Goal: Communication & Community: Answer question/provide support

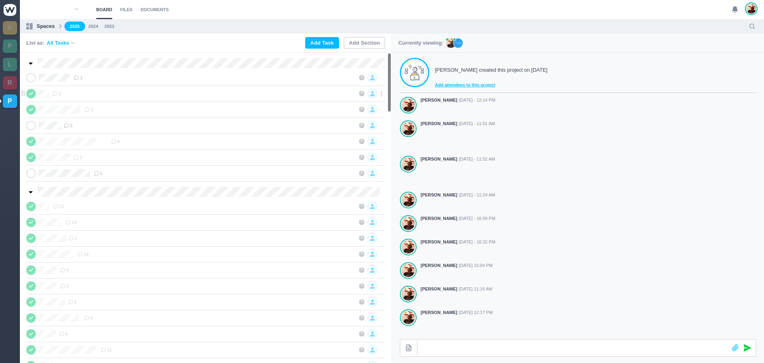
scroll to position [127, 0]
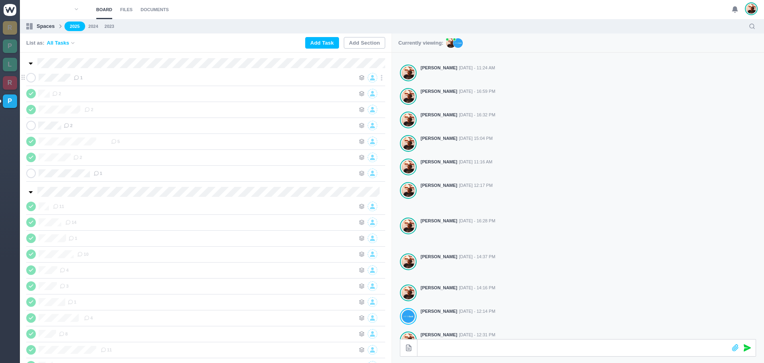
click at [124, 79] on div "1" at bounding box center [214, 78] width 281 height 10
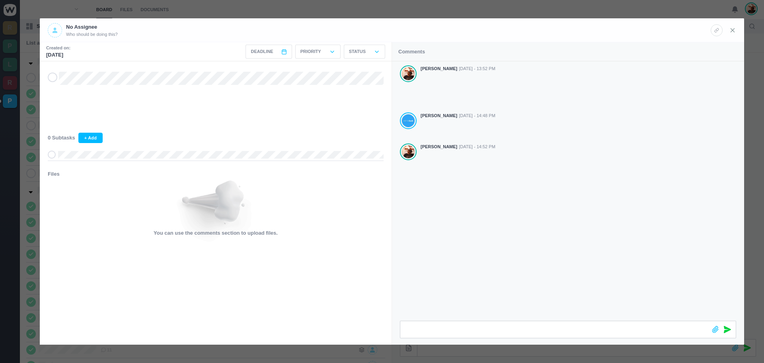
click at [734, 28] on icon at bounding box center [732, 30] width 7 height 7
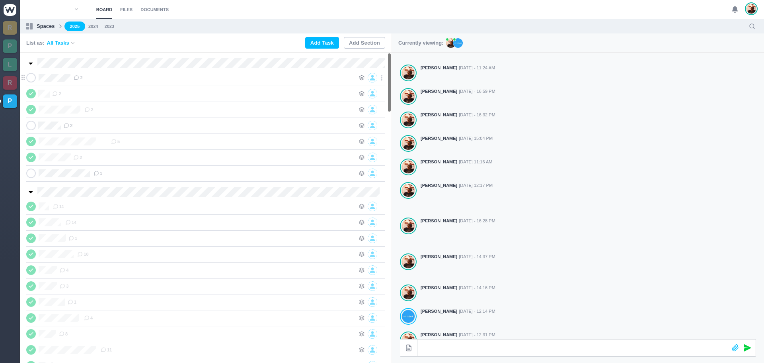
click at [146, 78] on div "2" at bounding box center [214, 78] width 281 height 10
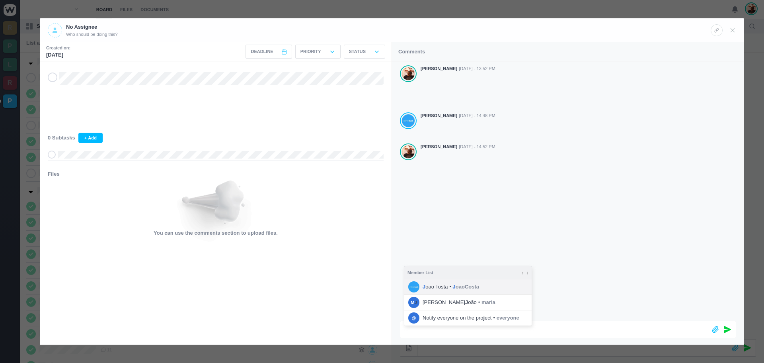
click at [462, 289] on span "J oaoCosta" at bounding box center [466, 287] width 26 height 8
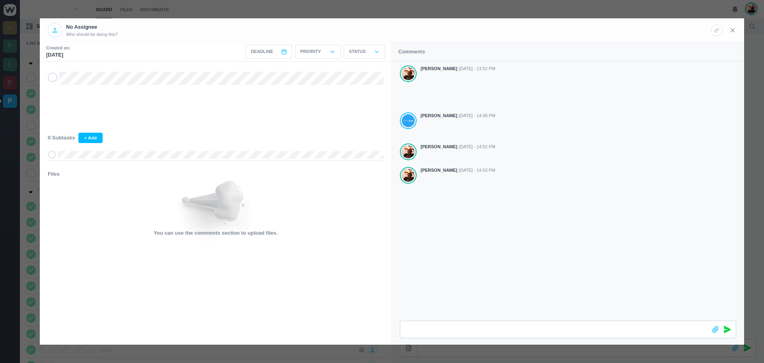
click at [734, 29] on use at bounding box center [733, 30] width 4 height 4
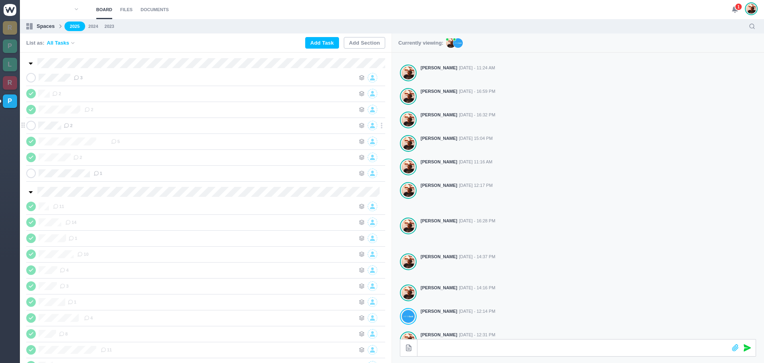
click at [122, 127] on div "2" at bounding box center [209, 126] width 291 height 10
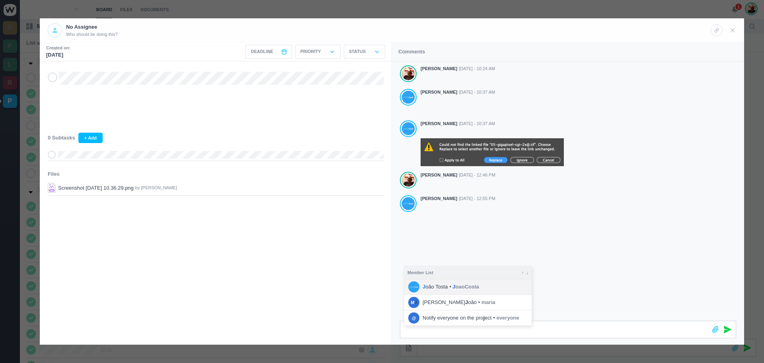
click at [470, 286] on span "J oaoCosta" at bounding box center [466, 287] width 26 height 8
click at [731, 328] on div at bounding box center [721, 329] width 29 height 17
click at [726, 328] on icon at bounding box center [727, 329] width 7 height 7
click at [463, 283] on span "J oaoCosta" at bounding box center [466, 287] width 26 height 8
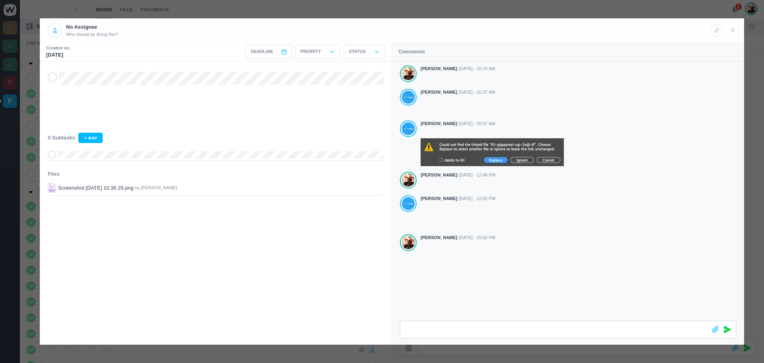
click at [733, 329] on div at bounding box center [721, 329] width 29 height 17
click at [722, 328] on span at bounding box center [718, 329] width 12 height 17
click at [726, 330] on icon at bounding box center [727, 329] width 7 height 7
click at [731, 30] on icon at bounding box center [732, 30] width 7 height 7
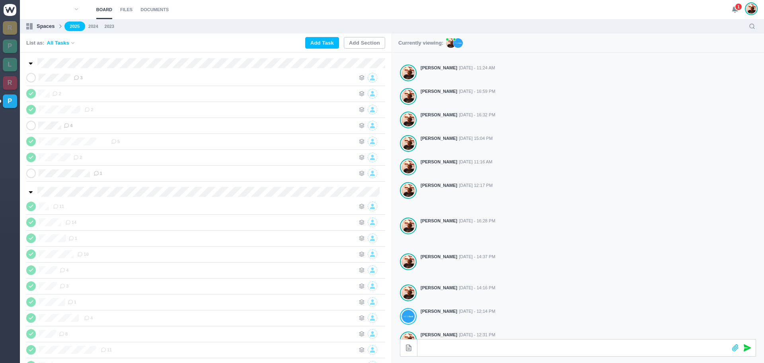
click at [734, 6] on icon at bounding box center [735, 9] width 7 height 7
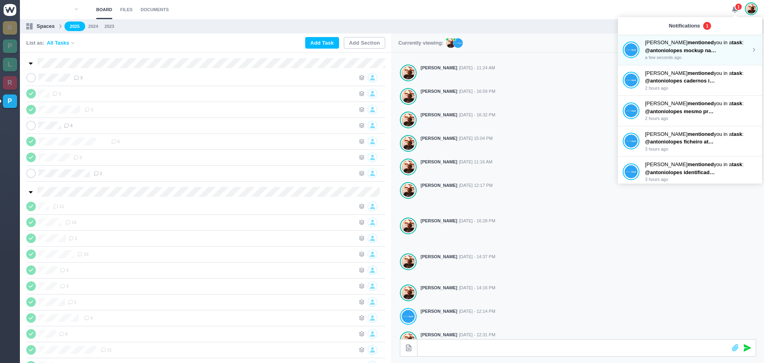
click at [688, 43] on strong "mentioned" at bounding box center [701, 42] width 26 height 6
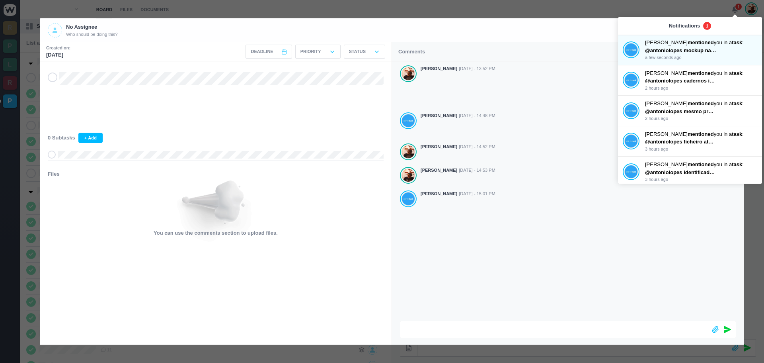
drag, startPoint x: 535, startPoint y: 226, endPoint x: 552, endPoint y: 223, distance: 17.1
click at [536, 225] on div "[PERSON_NAME] [DATE] - 13:52 PM [PERSON_NAME] [DATE] - 14:48 PM [PERSON_NAME] […" at bounding box center [568, 190] width 352 height 259
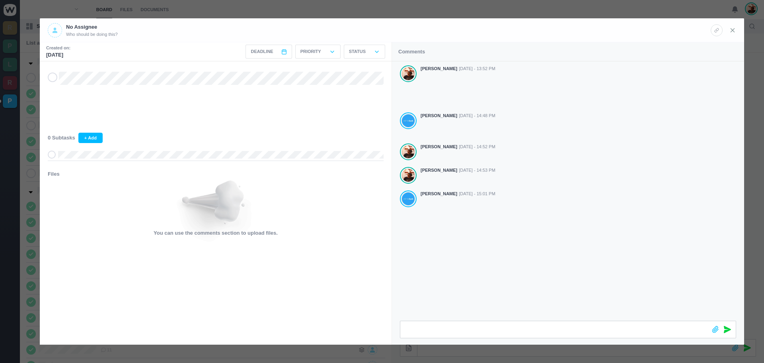
click at [731, 32] on icon at bounding box center [732, 30] width 7 height 7
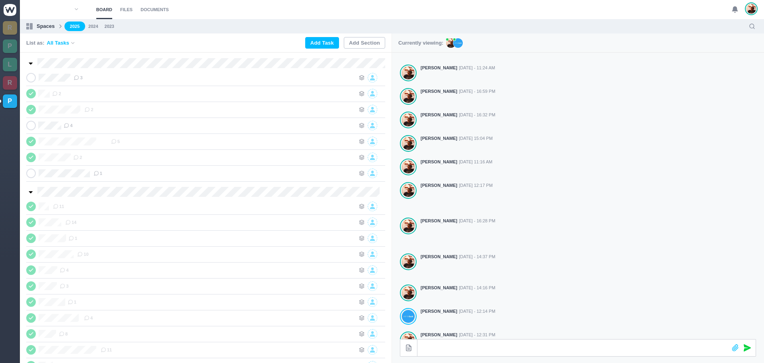
click at [752, 5] on img at bounding box center [752, 9] width 10 height 10
click at [618, 56] on div "[PERSON_NAME] created this project on [DATE] Add attendees to this project [PER…" at bounding box center [578, 138] width 372 height 425
click at [112, 80] on div "3" at bounding box center [214, 78] width 281 height 10
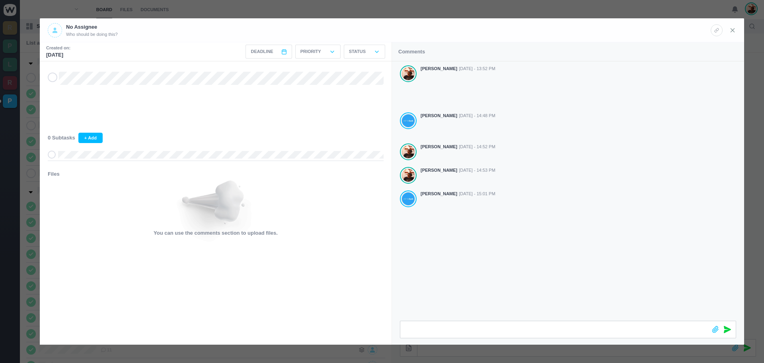
click at [731, 30] on icon at bounding box center [732, 30] width 7 height 7
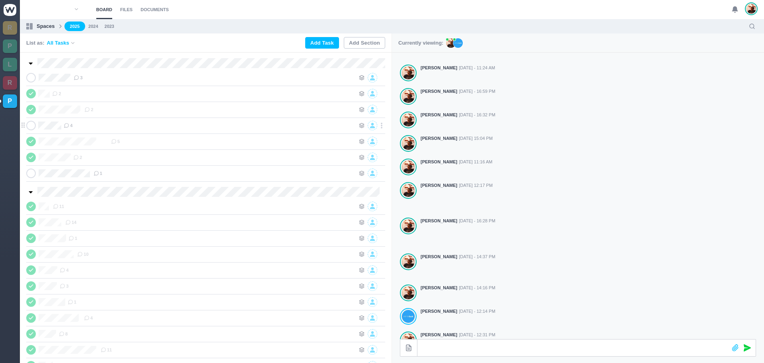
click at [112, 124] on div "4" at bounding box center [209, 126] width 291 height 10
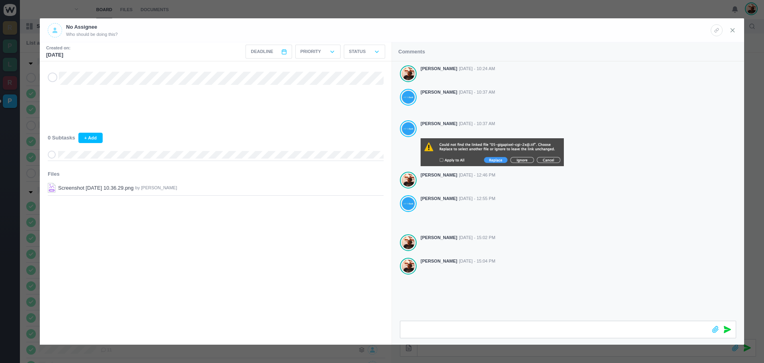
click at [731, 29] on icon at bounding box center [732, 30] width 7 height 7
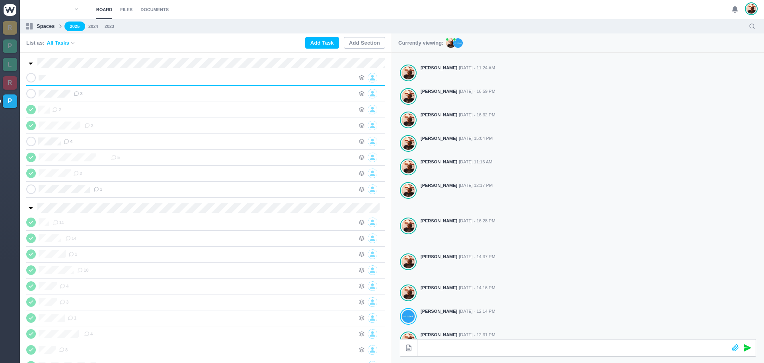
scroll to position [0, 0]
click at [154, 77] on div at bounding box center [217, 78] width 275 height 10
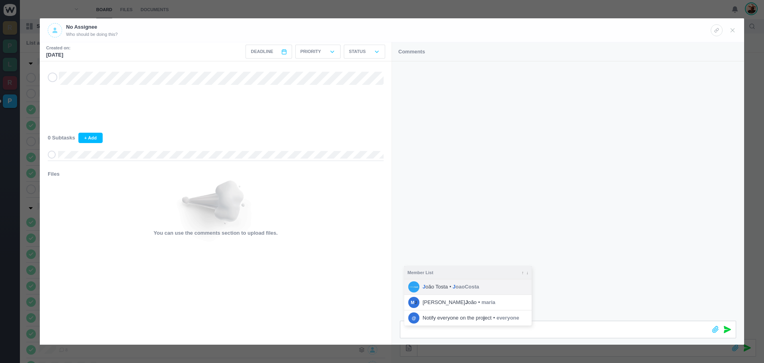
click at [453, 288] on strong "J" at bounding box center [454, 286] width 3 height 6
click at [728, 327] on icon at bounding box center [727, 329] width 7 height 7
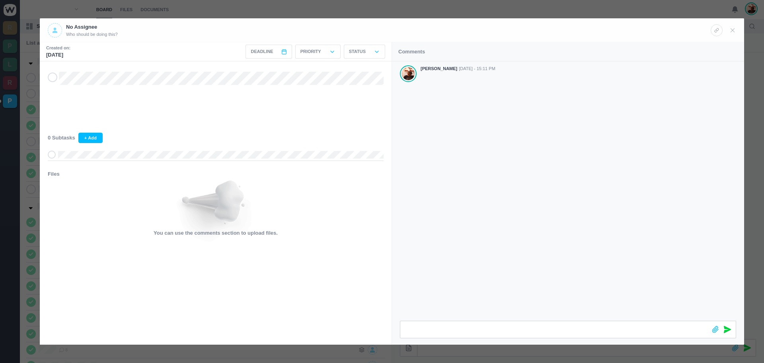
drag, startPoint x: 735, startPoint y: 32, endPoint x: 723, endPoint y: 32, distance: 12.3
click at [736, 32] on icon at bounding box center [732, 30] width 7 height 7
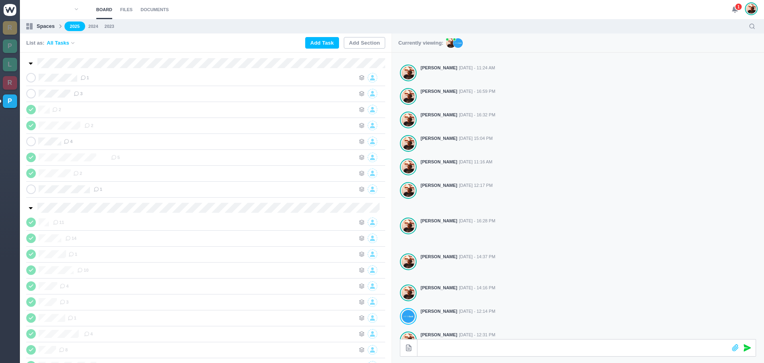
click at [732, 6] on icon at bounding box center [735, 9] width 7 height 7
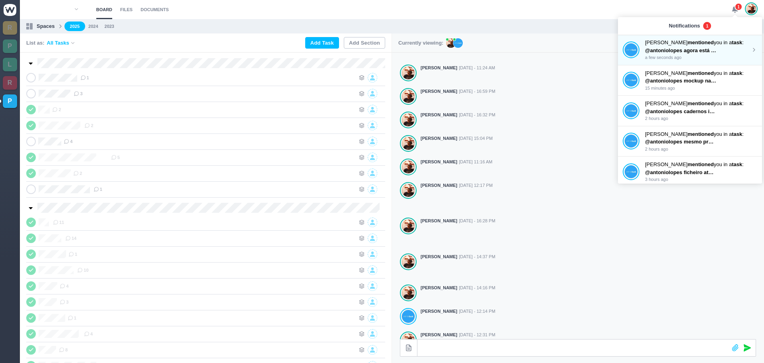
click at [688, 44] on strong "mentioned" at bounding box center [701, 42] width 26 height 6
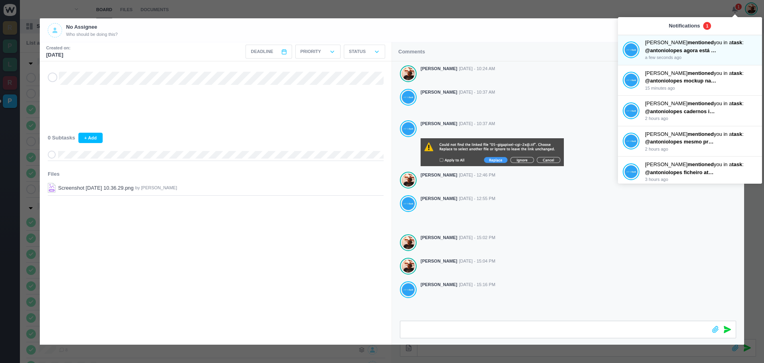
click at [584, 31] on div "No Assignee Who should be doing this?" at bounding box center [379, 30] width 663 height 14
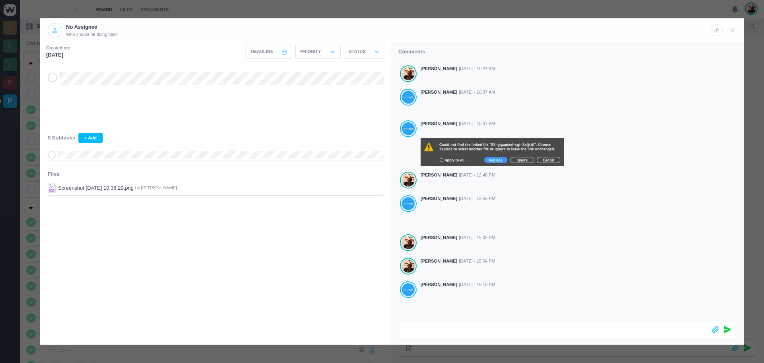
drag, startPoint x: 51, startPoint y: 77, endPoint x: 57, endPoint y: 79, distance: 6.7
click at [51, 77] on icon at bounding box center [52, 77] width 6 height 6
click at [733, 28] on icon at bounding box center [732, 30] width 7 height 7
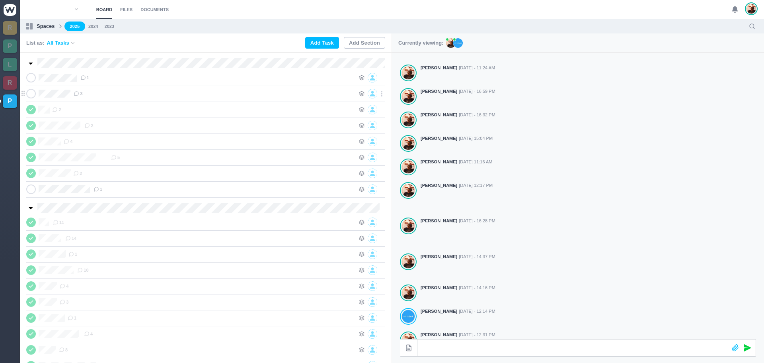
click at [118, 95] on div "3" at bounding box center [214, 94] width 281 height 10
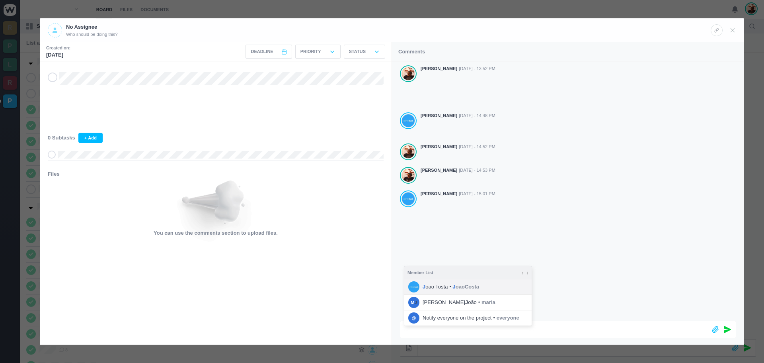
click at [460, 288] on span "J oaoCosta" at bounding box center [466, 287] width 26 height 8
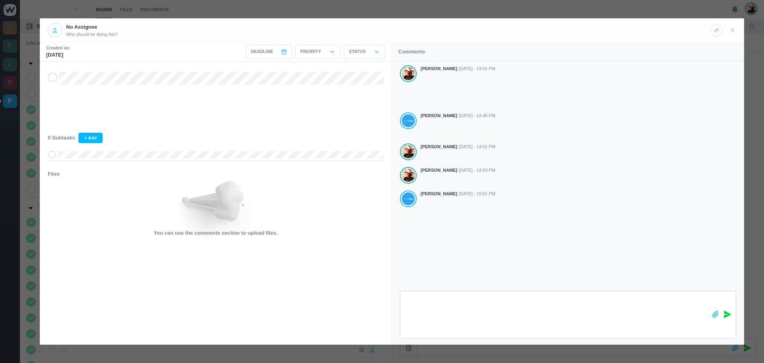
click at [730, 314] on icon at bounding box center [727, 313] width 7 height 7
click at [732, 30] on icon at bounding box center [732, 30] width 7 height 7
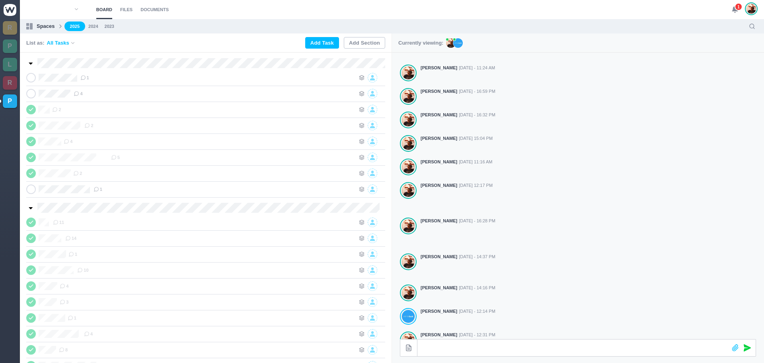
click at [736, 6] on span "1" at bounding box center [739, 7] width 8 height 8
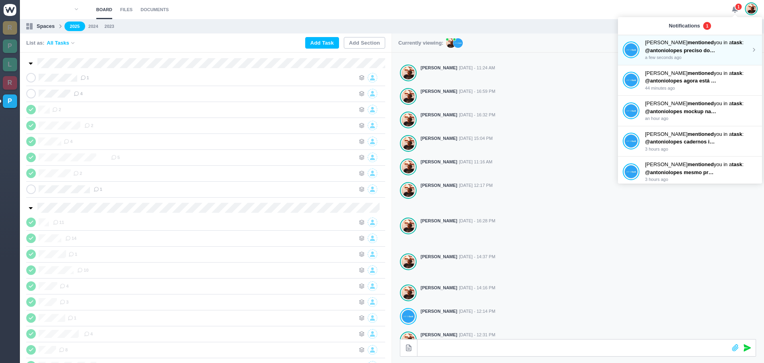
click at [688, 45] on strong "mentioned" at bounding box center [701, 42] width 26 height 6
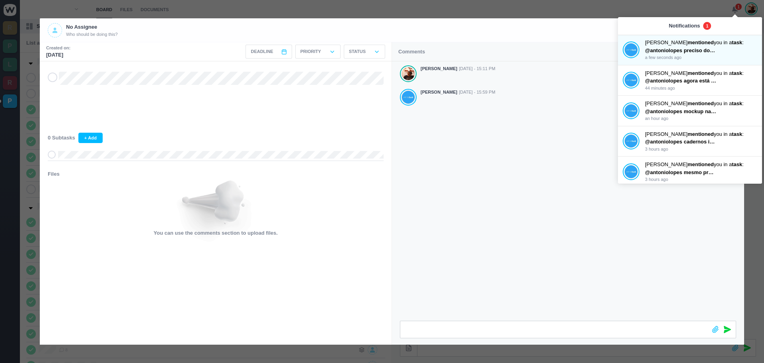
click at [567, 37] on div "No Assignee Who should be doing this?" at bounding box center [379, 30] width 663 height 14
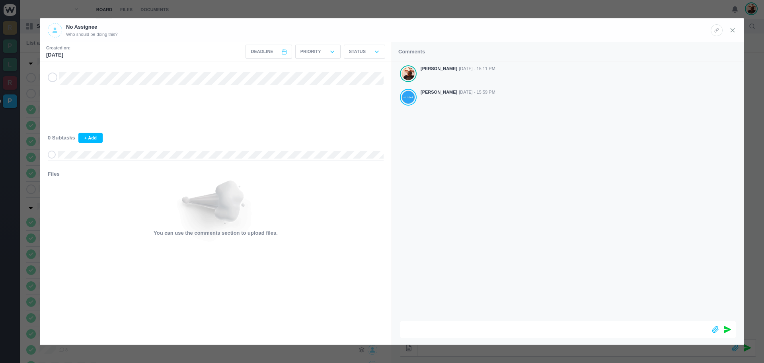
click at [732, 28] on icon at bounding box center [732, 30] width 7 height 7
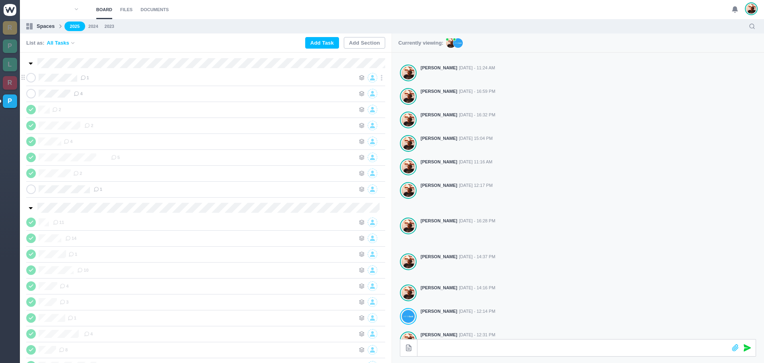
click at [132, 75] on div "1" at bounding box center [217, 78] width 275 height 10
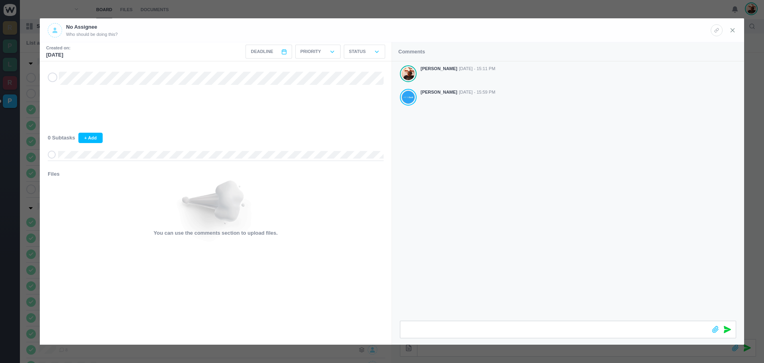
click at [735, 30] on icon at bounding box center [732, 30] width 7 height 7
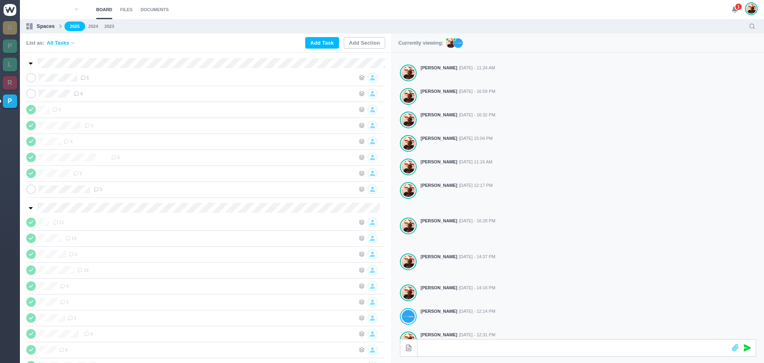
click at [737, 9] on span "1" at bounding box center [739, 7] width 8 height 8
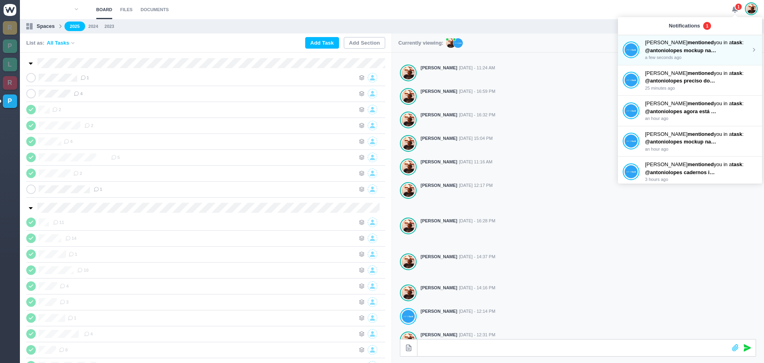
click at [688, 44] on strong "mentioned" at bounding box center [701, 42] width 26 height 6
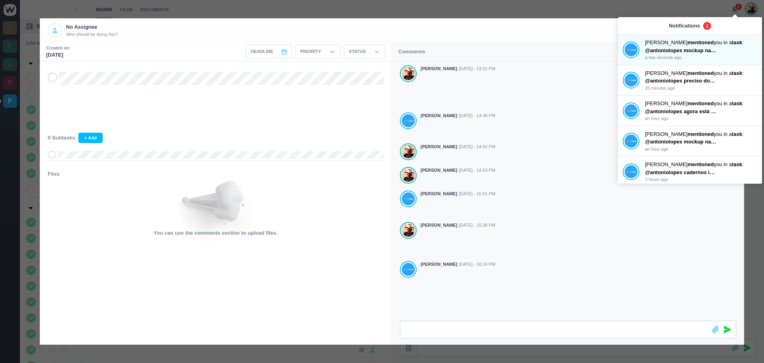
click at [53, 80] on icon at bounding box center [52, 77] width 6 height 6
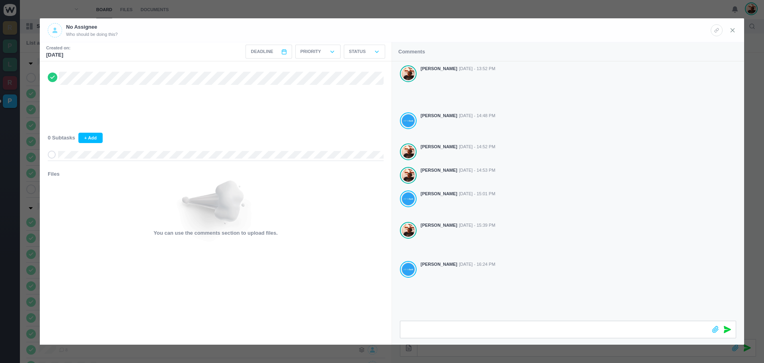
click at [732, 31] on use at bounding box center [733, 30] width 4 height 4
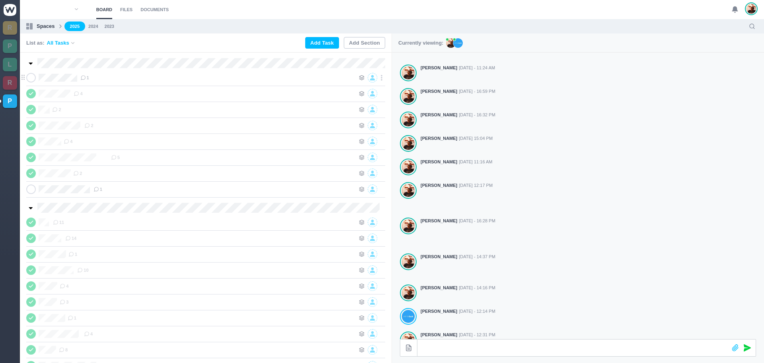
click at [143, 78] on div "1" at bounding box center [217, 78] width 275 height 10
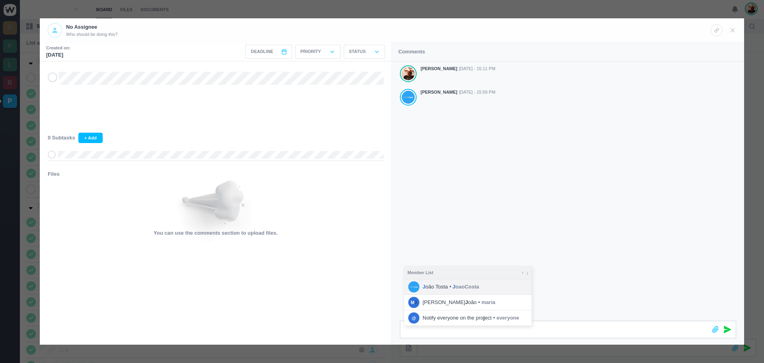
click at [443, 290] on span "J oão [PERSON_NAME]" at bounding box center [435, 287] width 25 height 8
click at [727, 332] on icon at bounding box center [727, 329] width 7 height 7
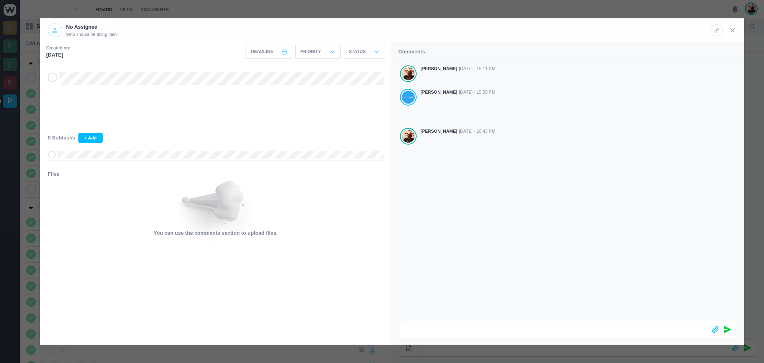
click at [734, 29] on icon at bounding box center [732, 30] width 7 height 7
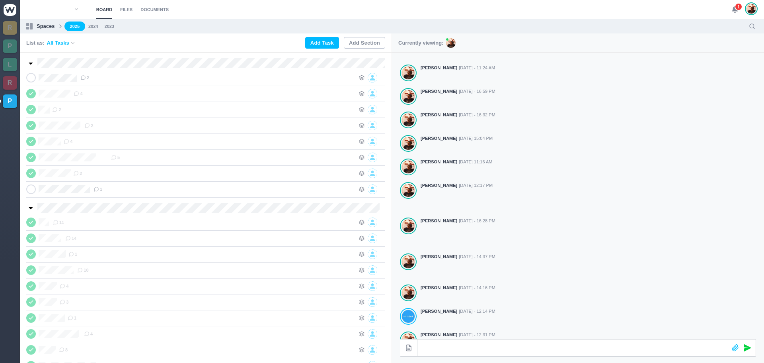
click at [735, 7] on span "1" at bounding box center [739, 7] width 8 height 8
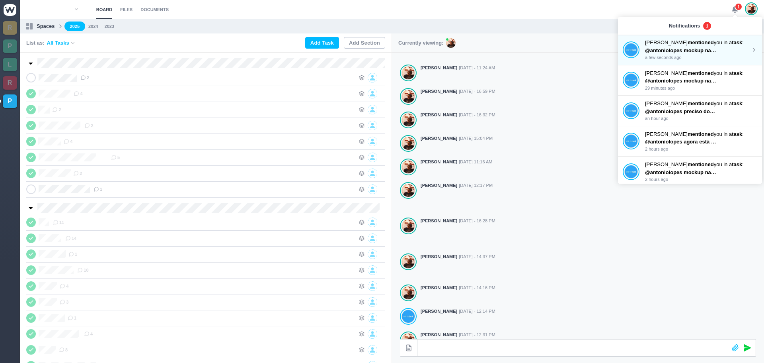
click at [688, 43] on strong "mentioned" at bounding box center [701, 42] width 26 height 6
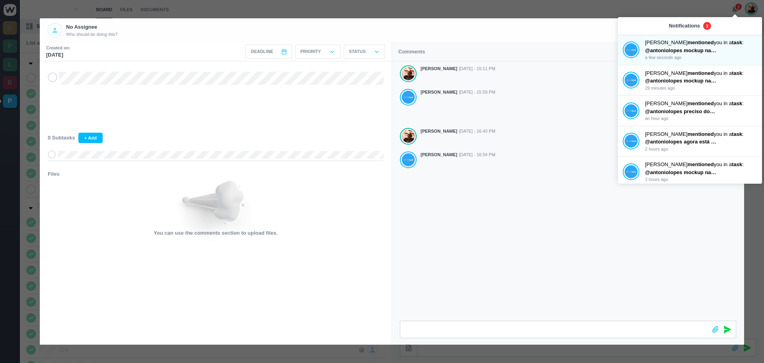
click at [52, 78] on use at bounding box center [53, 77] width 4 height 2
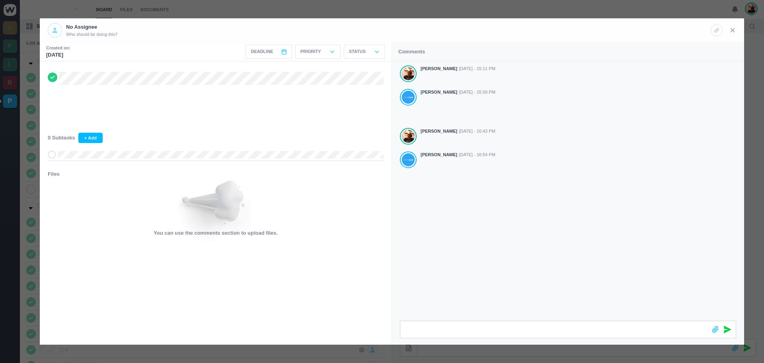
click at [731, 29] on icon at bounding box center [732, 30] width 7 height 7
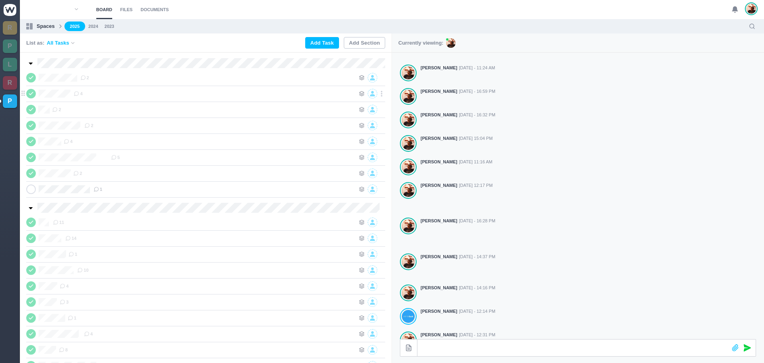
click at [30, 93] on icon at bounding box center [31, 94] width 6 height 6
click at [153, 92] on div "4" at bounding box center [214, 94] width 281 height 10
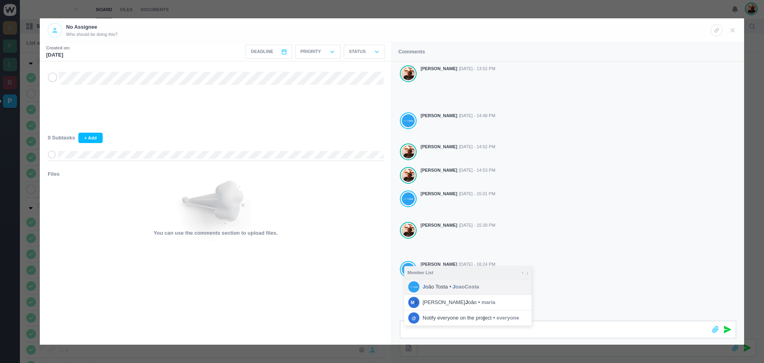
click at [451, 287] on li "J oão Tosta • J oaoCosta" at bounding box center [467, 286] width 127 height 15
click at [728, 329] on icon at bounding box center [727, 329] width 7 height 7
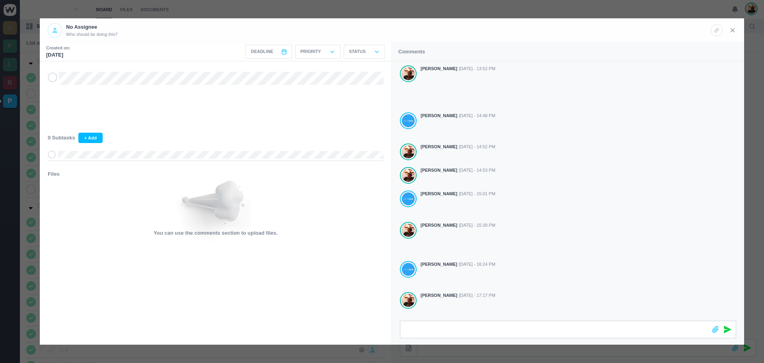
click at [731, 29] on icon at bounding box center [732, 30] width 7 height 7
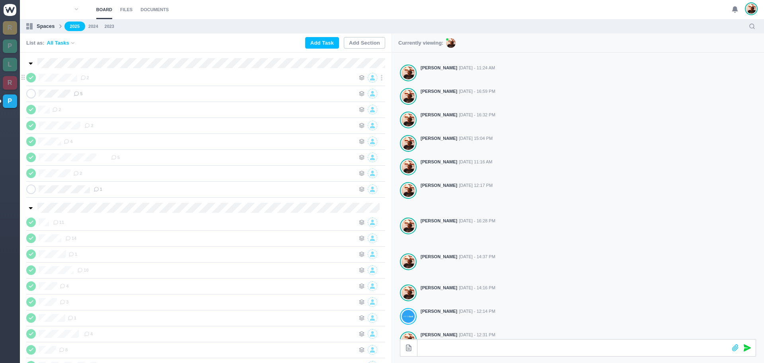
click at [30, 77] on icon at bounding box center [31, 78] width 6 height 6
click at [111, 77] on div "2" at bounding box center [217, 78] width 275 height 10
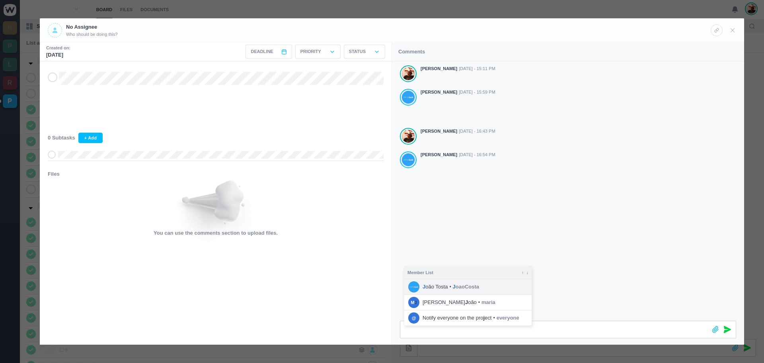
click at [477, 288] on li "J oão Tosta • J oaoCosta" at bounding box center [467, 286] width 127 height 15
click at [728, 328] on icon at bounding box center [727, 329] width 7 height 7
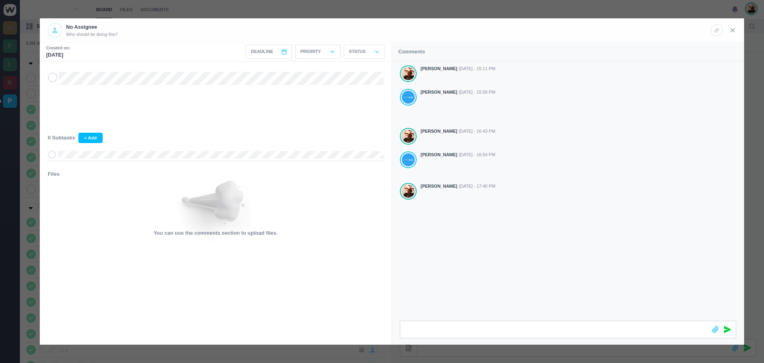
click at [732, 29] on icon at bounding box center [732, 30] width 7 height 7
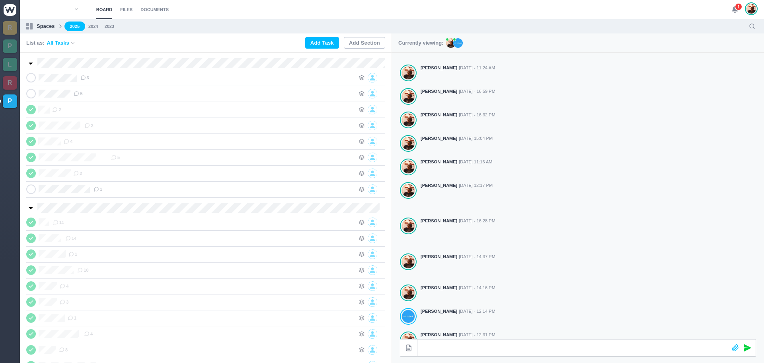
click at [736, 8] on span "1" at bounding box center [739, 7] width 8 height 8
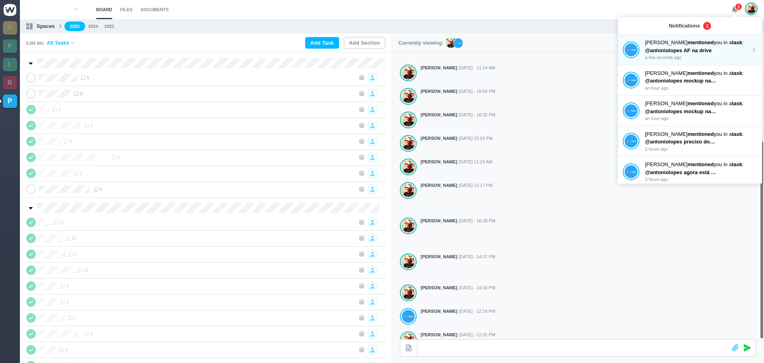
click at [688, 45] on strong "mentioned" at bounding box center [701, 42] width 26 height 6
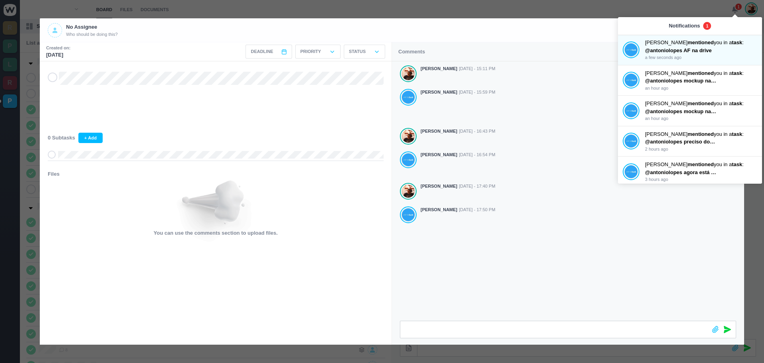
click at [53, 76] on icon at bounding box center [52, 77] width 6 height 6
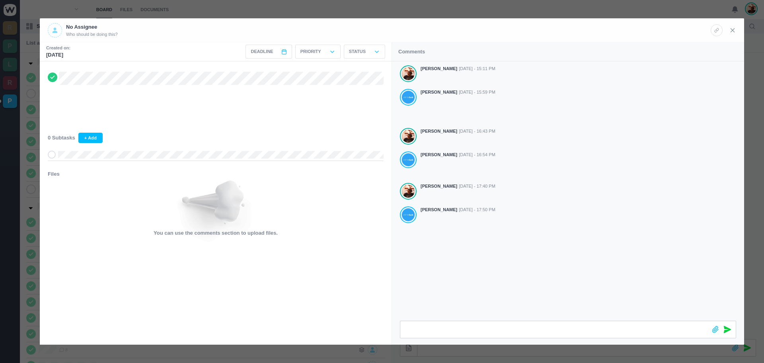
click at [732, 31] on icon at bounding box center [732, 30] width 7 height 7
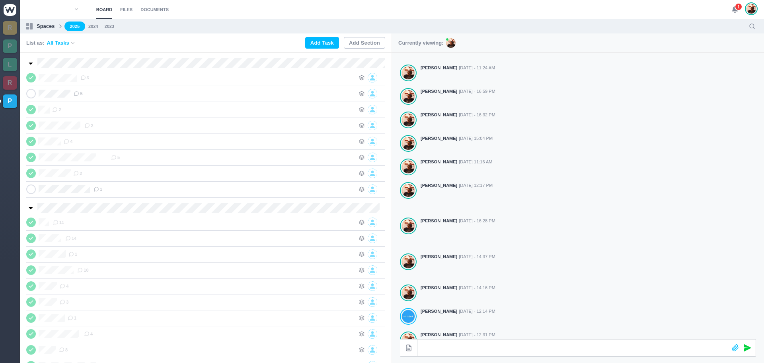
click at [736, 9] on span "1" at bounding box center [739, 7] width 8 height 8
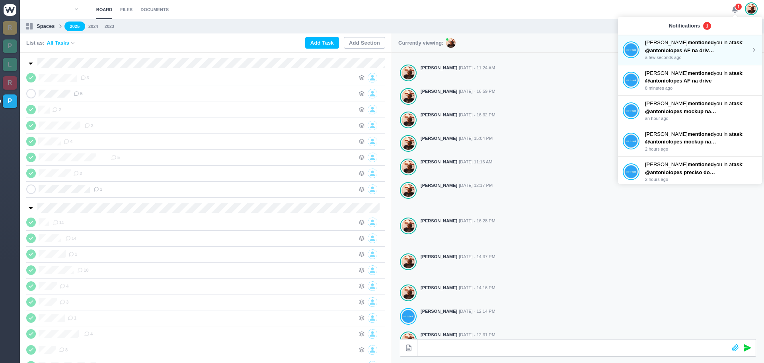
click at [693, 43] on strong "mentioned" at bounding box center [701, 42] width 26 height 6
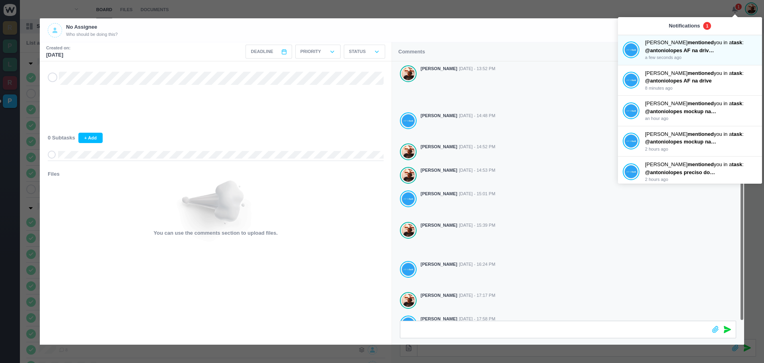
scroll to position [31, 0]
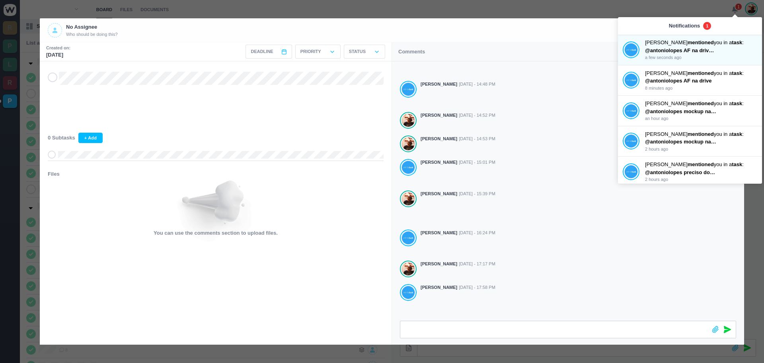
click at [52, 78] on icon at bounding box center [52, 77] width 6 height 6
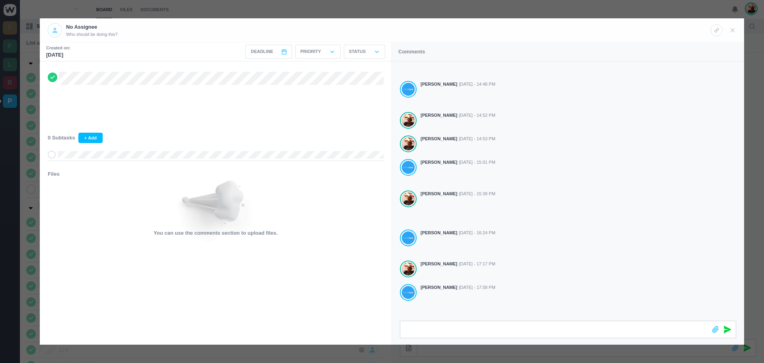
click at [724, 328] on icon at bounding box center [727, 329] width 7 height 7
click at [731, 30] on icon at bounding box center [732, 30] width 7 height 7
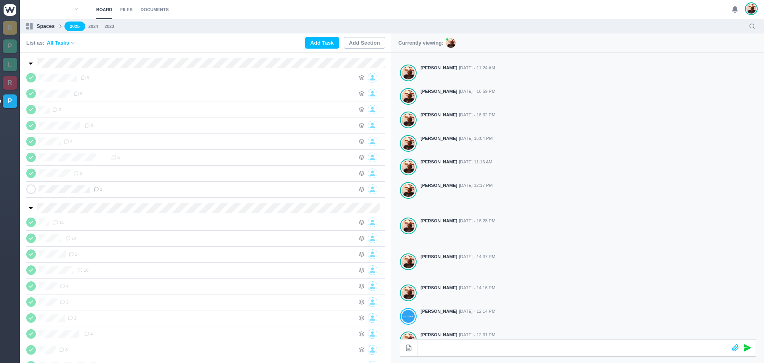
scroll to position [22, 0]
